Goal: Use online tool/utility: Utilize a website feature to perform a specific function

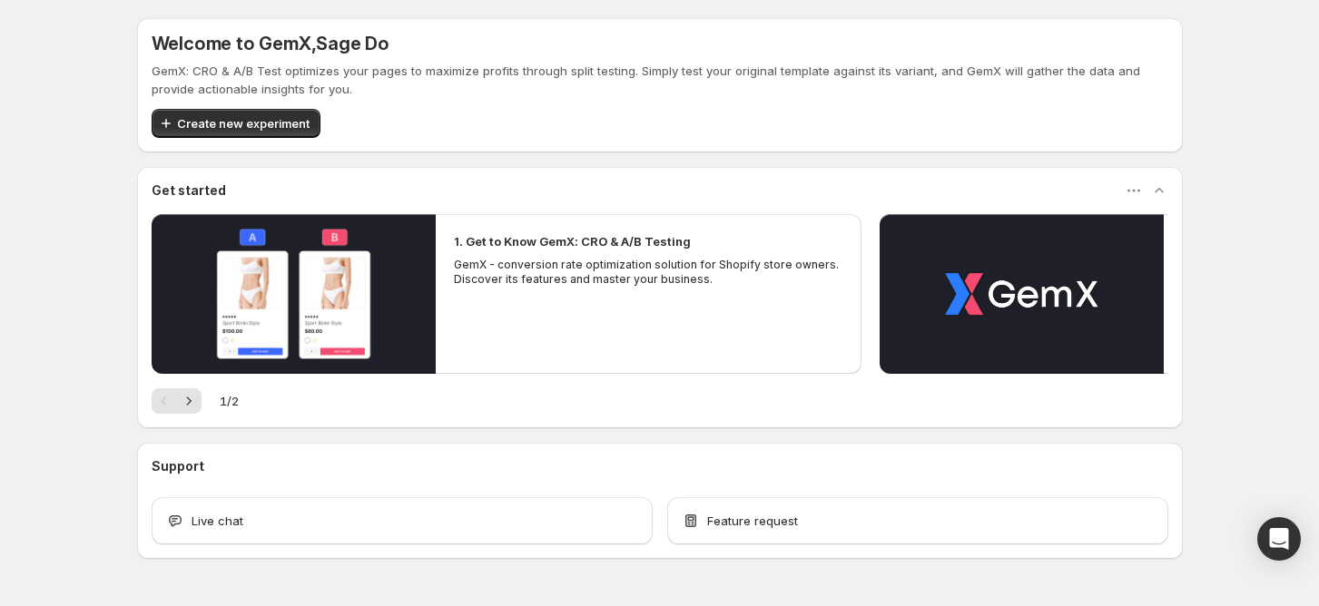
scroll to position [51, 0]
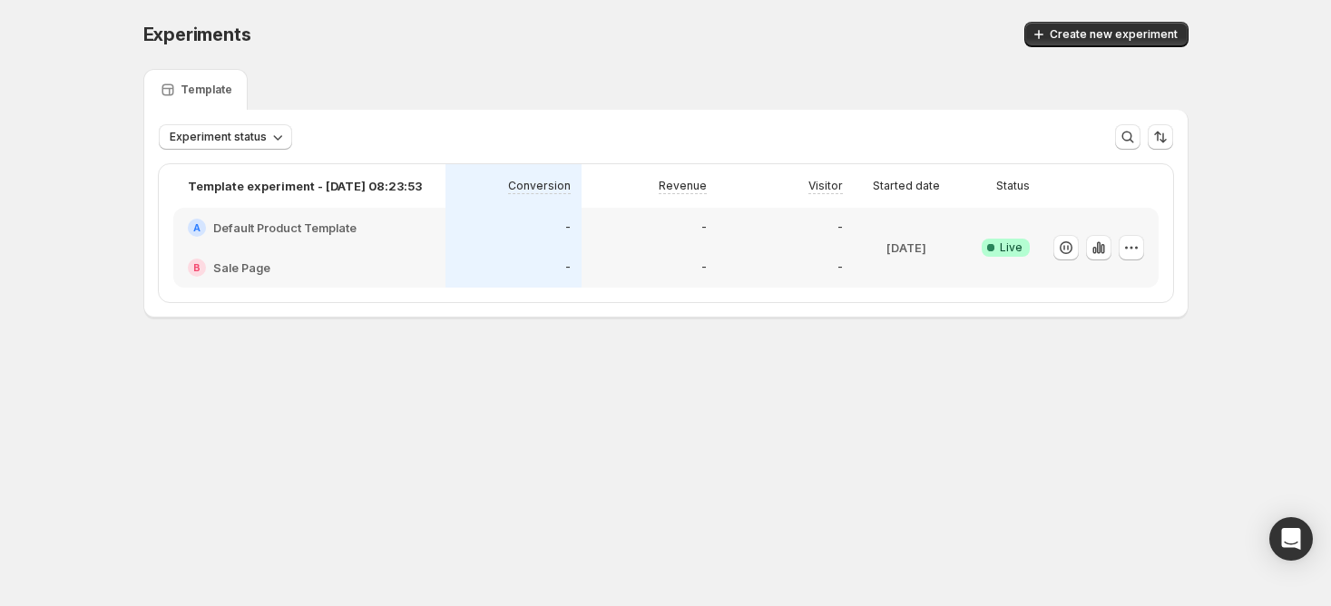
click at [320, 219] on h2 "Default Product Template" at bounding box center [284, 228] width 143 height 18
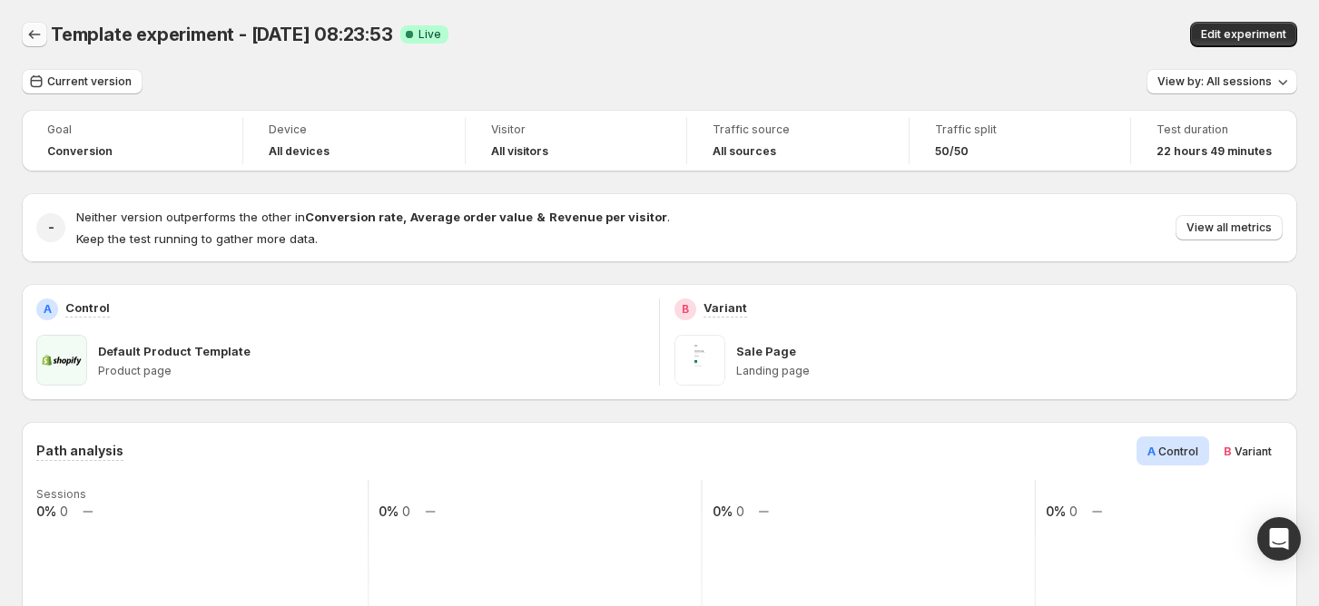
click at [36, 33] on icon "Back" at bounding box center [34, 34] width 18 height 18
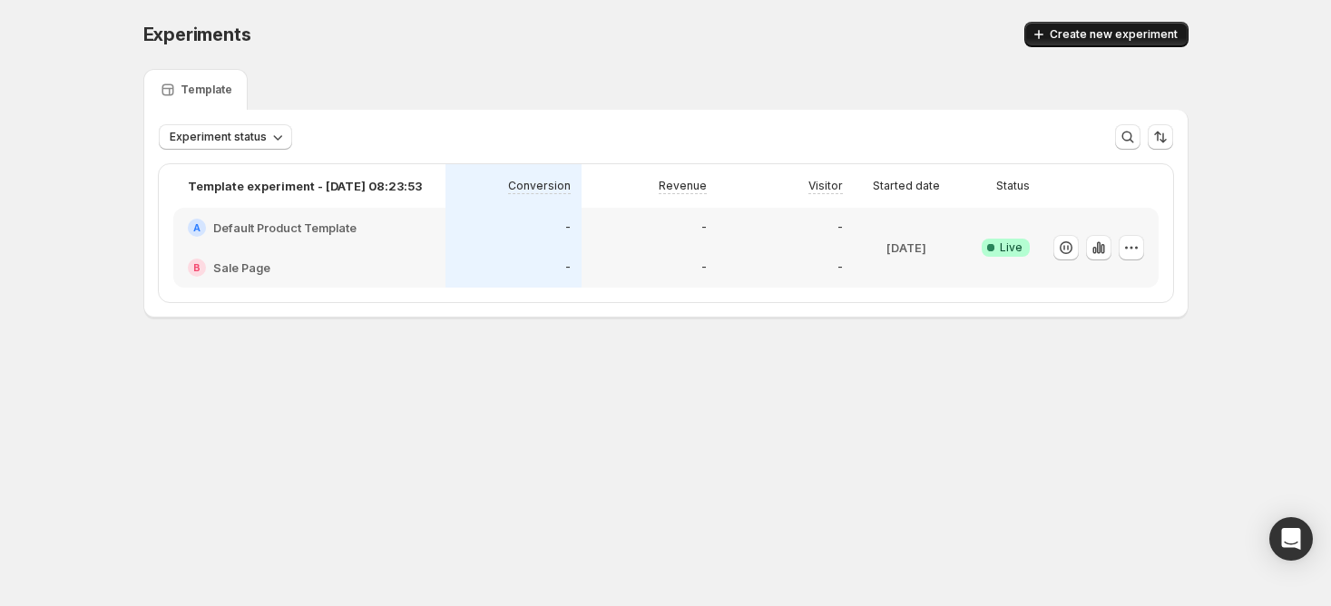
click at [1085, 25] on button "Create new experiment" at bounding box center [1107, 34] width 164 height 25
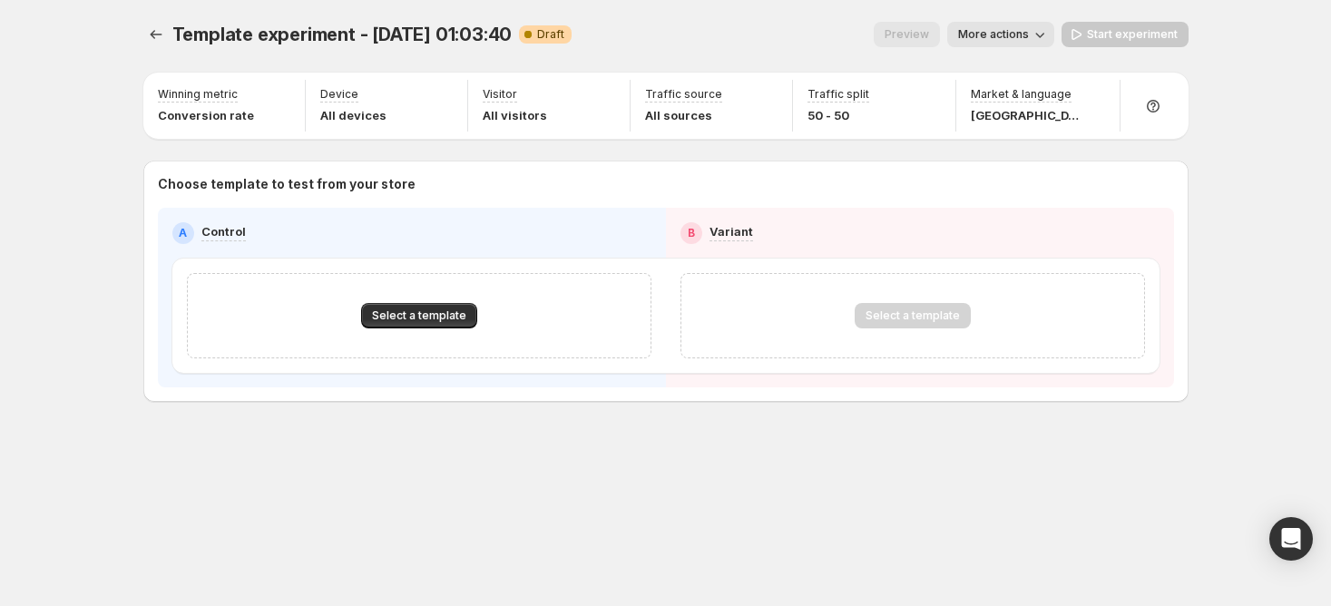
click at [457, 301] on div "Select a template" at bounding box center [419, 315] width 465 height 85
click at [454, 307] on button "Select a template" at bounding box center [419, 315] width 116 height 25
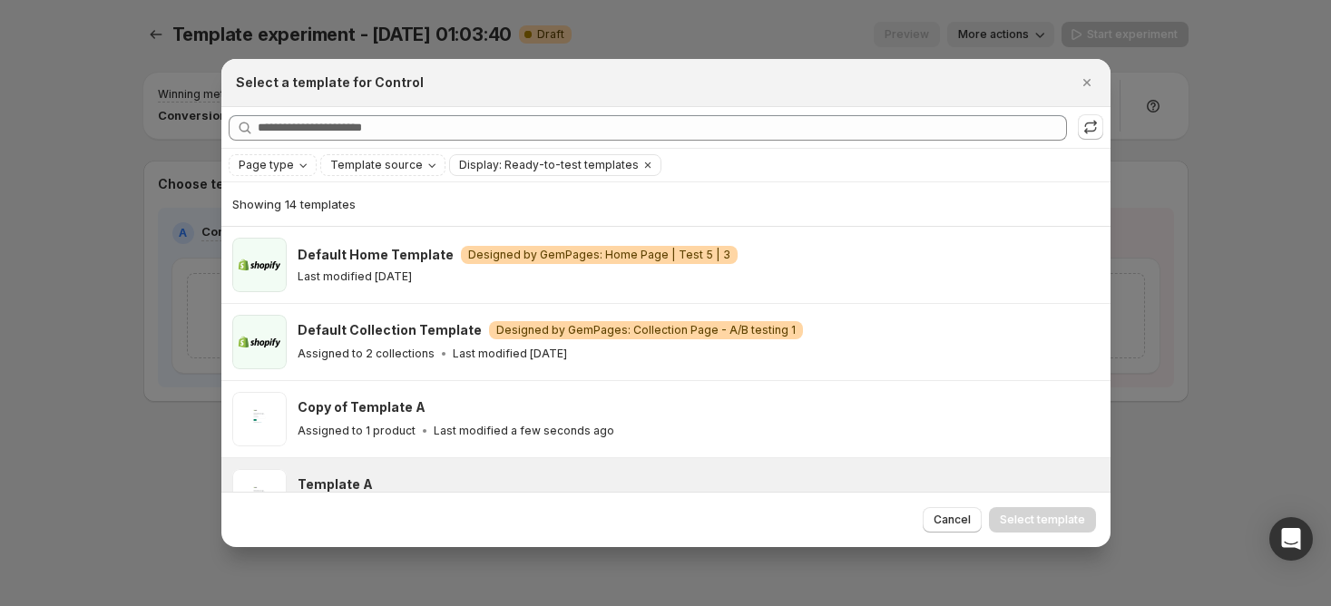
click at [370, 471] on div "Template A Assigned to 1 product Last modified a day ago" at bounding box center [699, 496] width 802 height 54
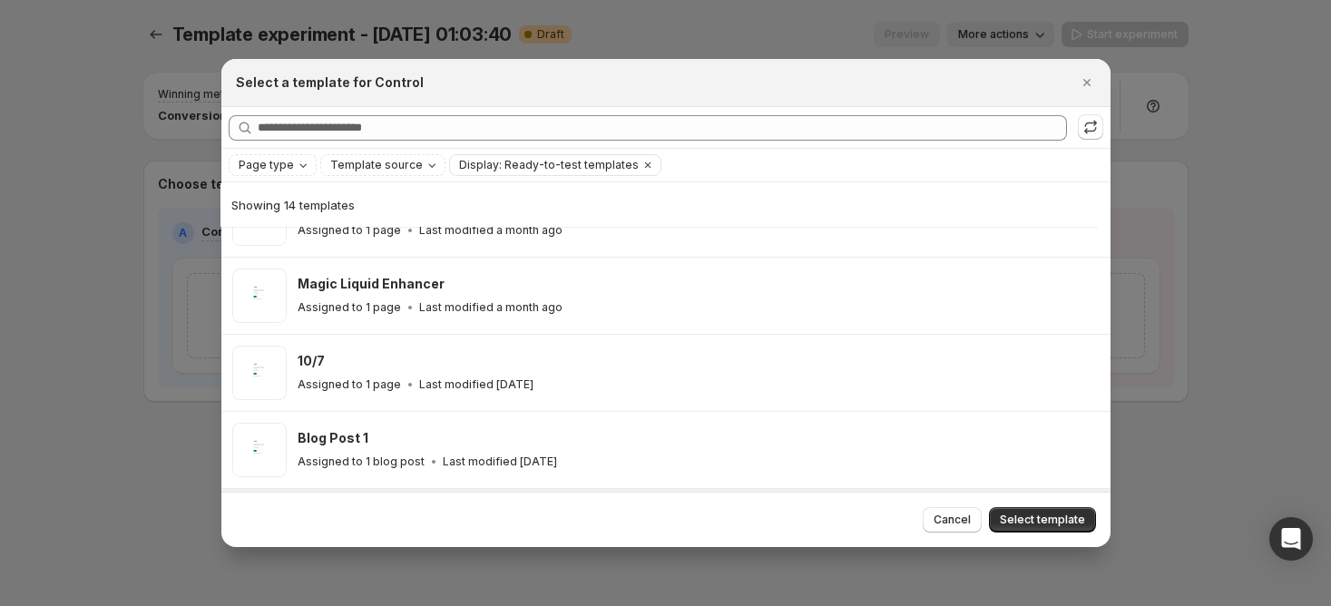
scroll to position [471, 0]
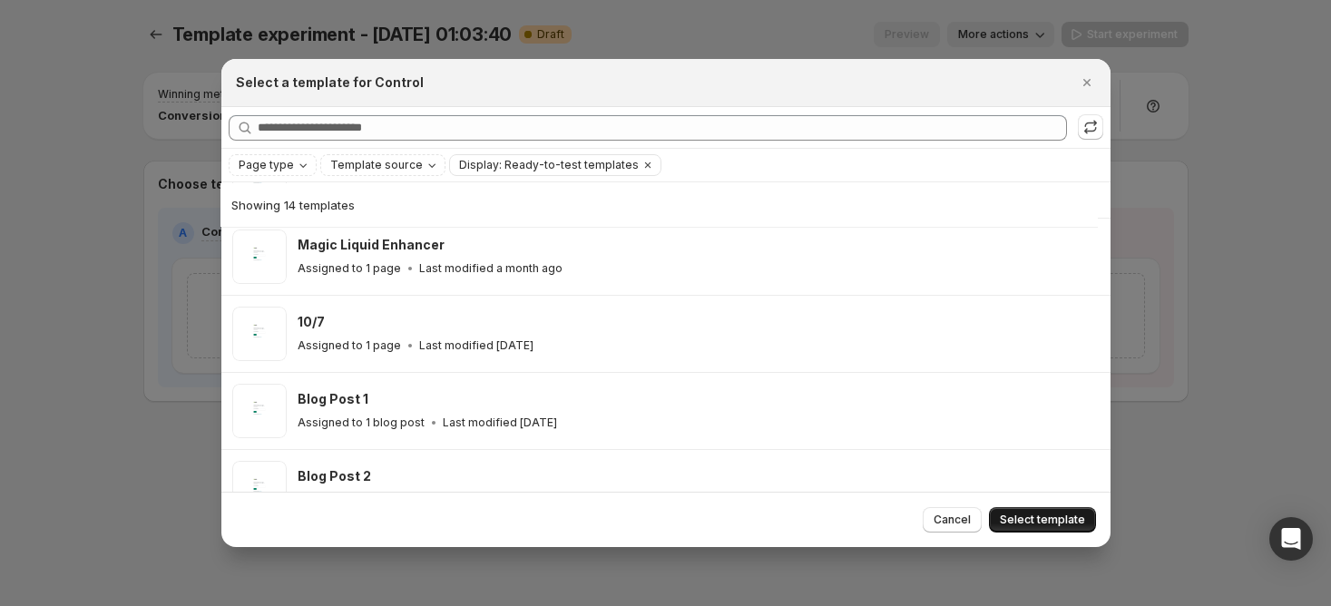
click at [1031, 524] on span "Select template" at bounding box center [1042, 520] width 85 height 15
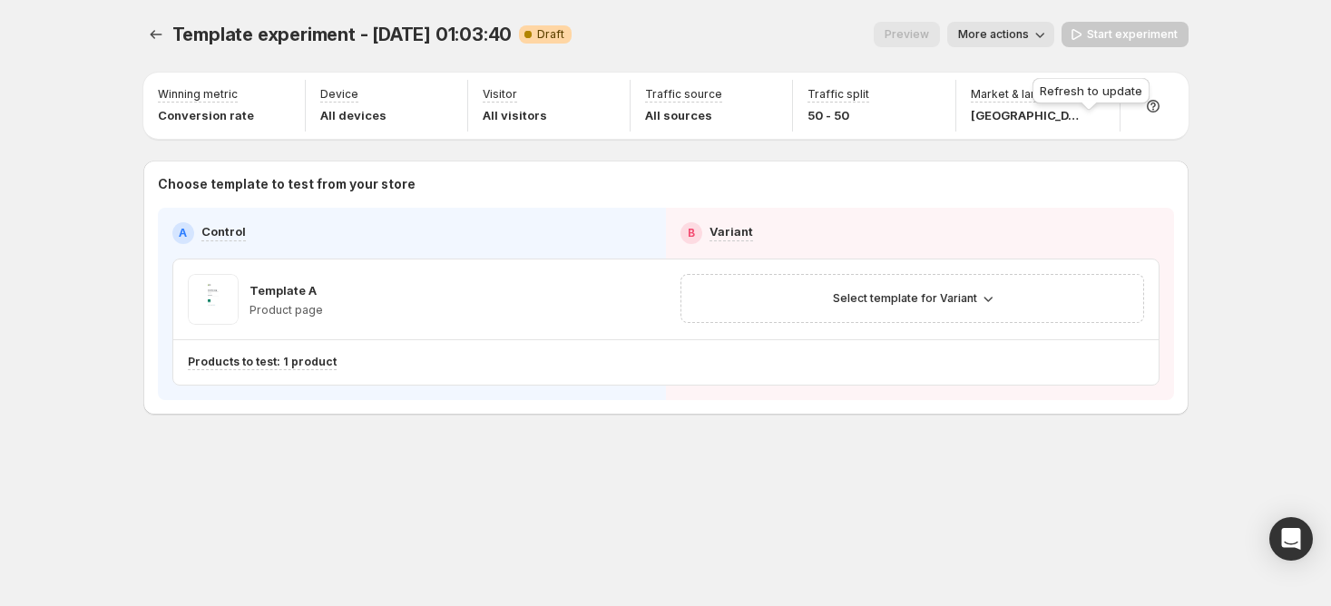
scroll to position [393, 0]
click at [952, 296] on span "Select template for Variant" at bounding box center [905, 298] width 144 height 15
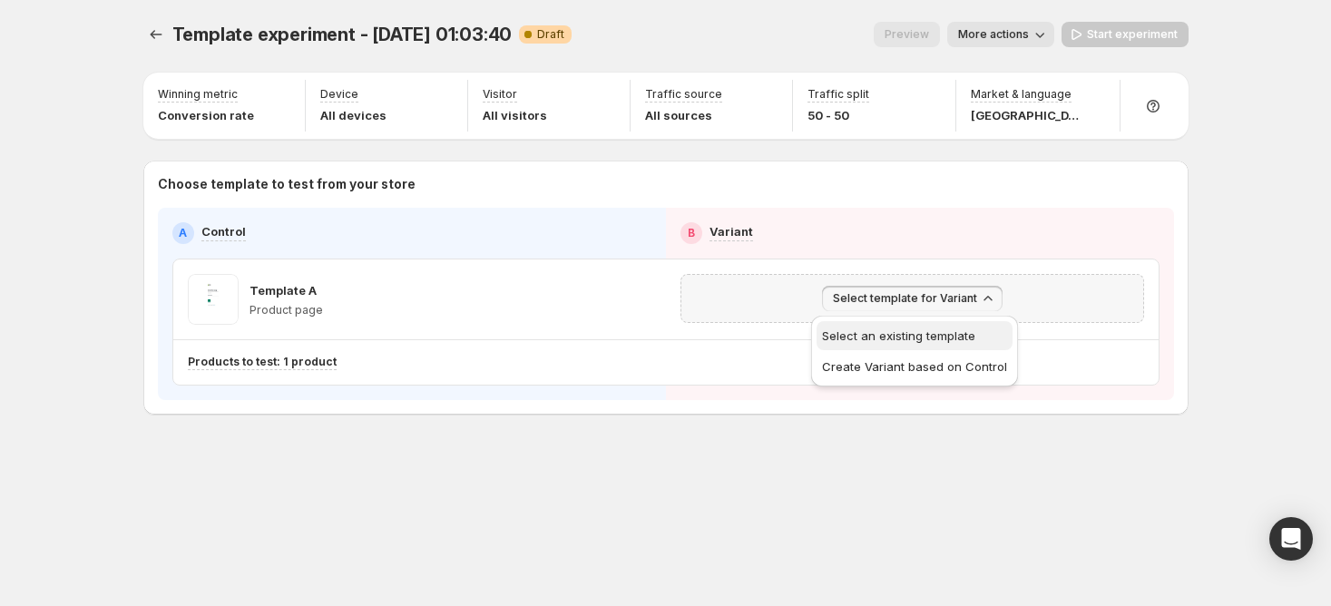
click at [936, 331] on span "Select an existing template" at bounding box center [898, 336] width 153 height 15
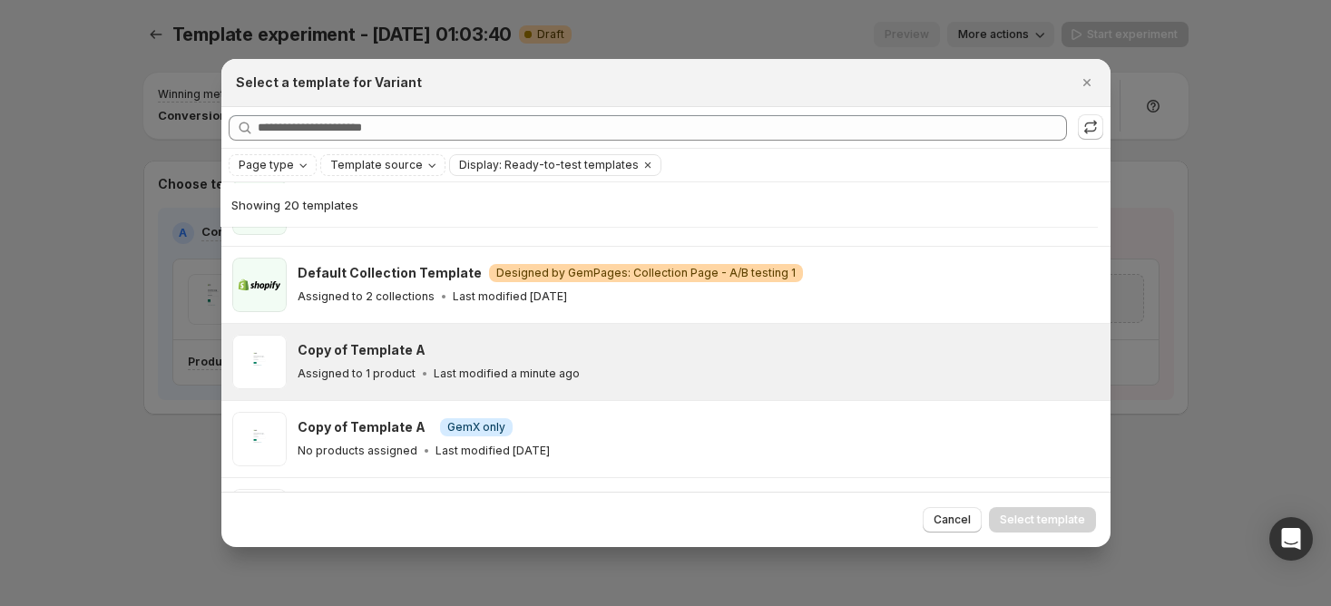
scroll to position [67, 0]
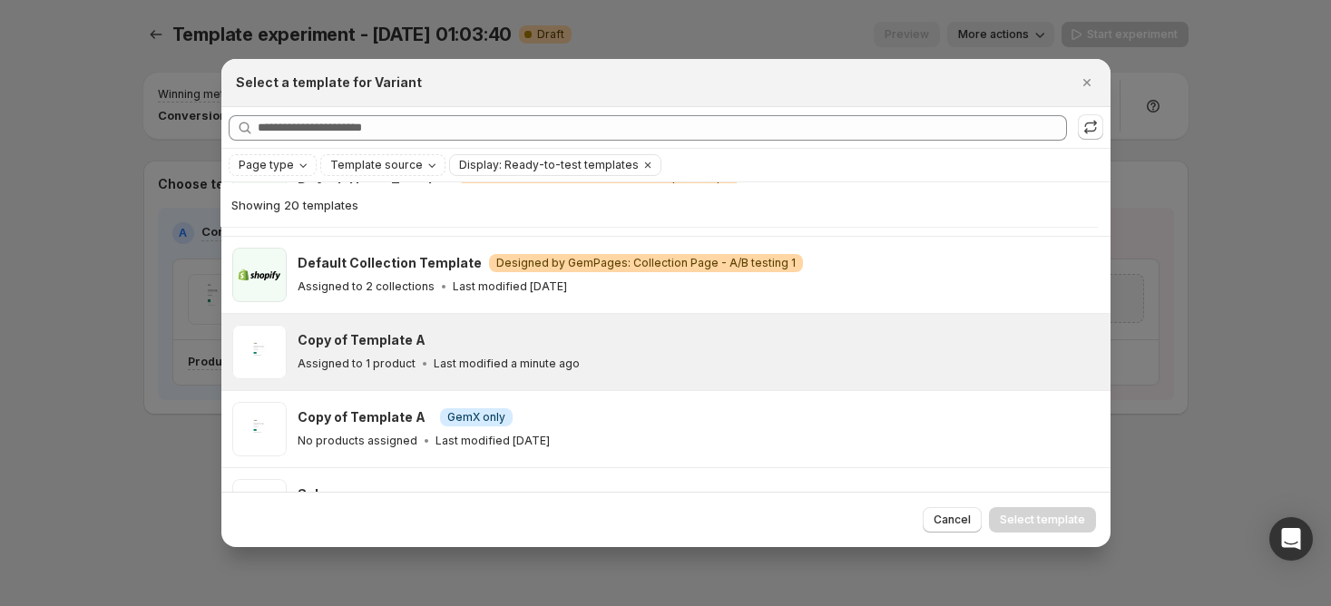
click at [698, 349] on div "Copy of Template A Assigned to 1 product Last modified a minute ago" at bounding box center [696, 352] width 797 height 42
click at [1017, 516] on span "Select template" at bounding box center [1042, 520] width 85 height 15
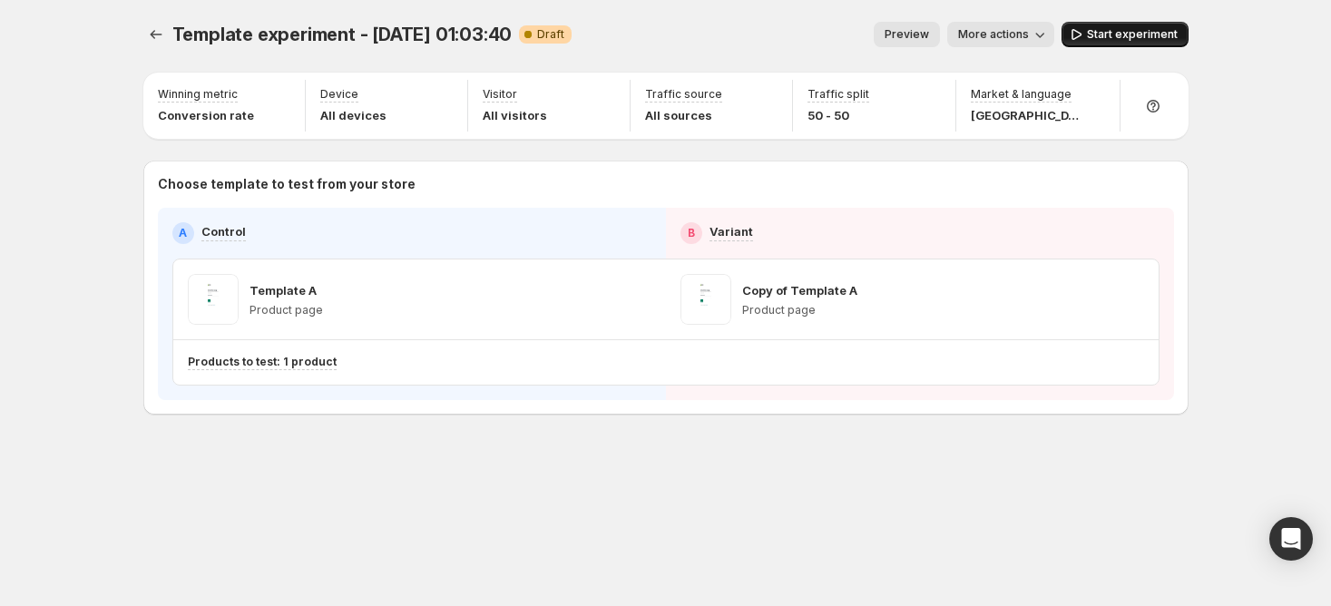
click at [1119, 25] on button "Start experiment" at bounding box center [1125, 34] width 127 height 25
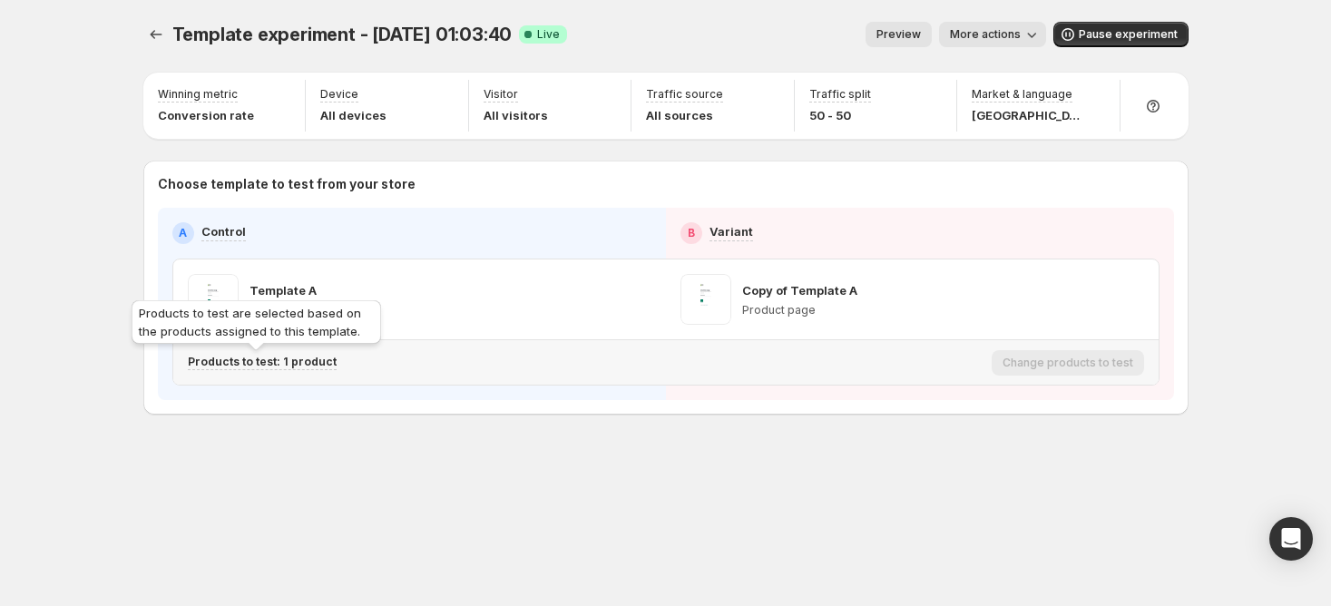
click at [304, 360] on p "Products to test: 1 product" at bounding box center [262, 362] width 149 height 15
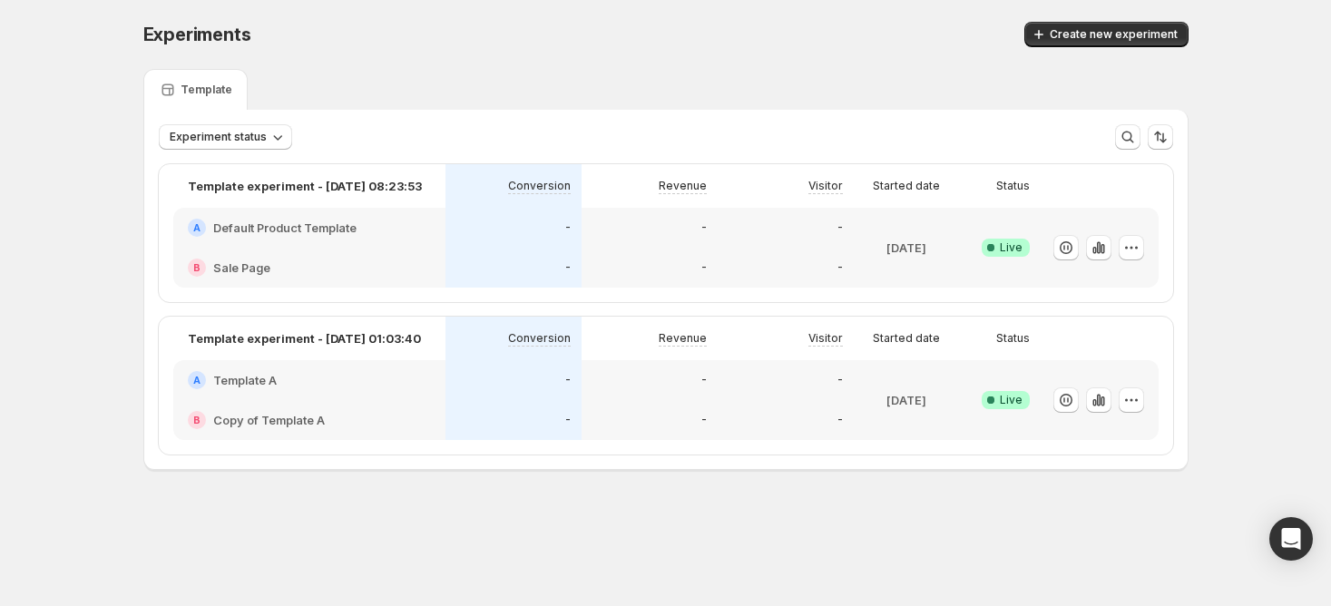
click at [744, 408] on div "-" at bounding box center [786, 420] width 136 height 40
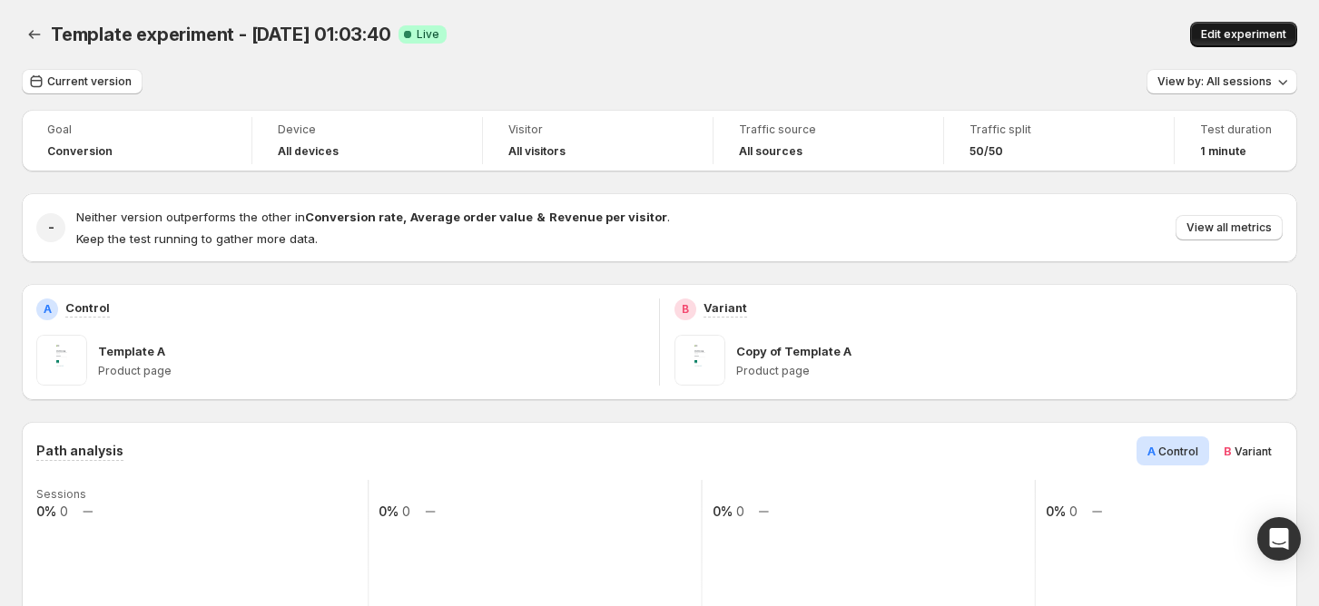
click at [1265, 25] on button "Edit experiment" at bounding box center [1243, 34] width 107 height 25
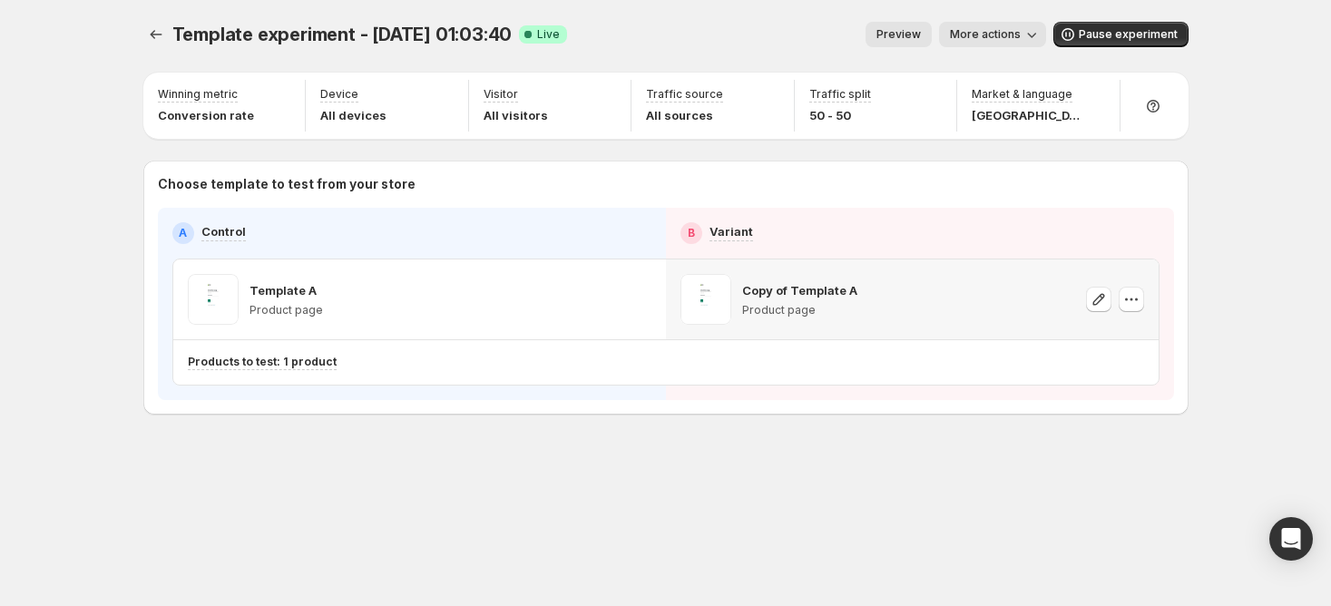
click at [819, 297] on p "Copy of Template A" at bounding box center [799, 290] width 115 height 18
